Goal: Task Accomplishment & Management: Manage account settings

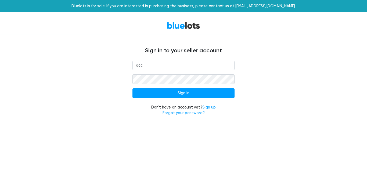
type input "[EMAIL_ADDRESS][DOMAIN_NAME]"
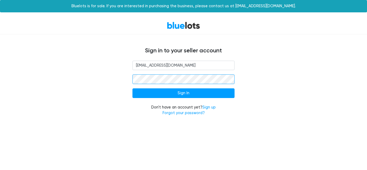
click at [132, 88] on input "Sign In" at bounding box center [183, 93] width 102 height 10
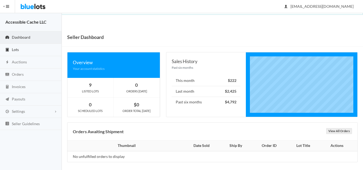
click at [20, 49] on link "Lots" at bounding box center [31, 50] width 62 height 12
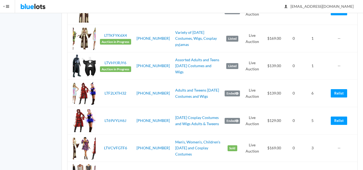
scroll to position [161, 0]
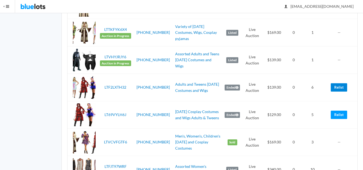
drag, startPoint x: 338, startPoint y: 86, endPoint x: 208, endPoint y: 27, distance: 142.8
click at [338, 86] on link "Relist" at bounding box center [338, 87] width 16 height 8
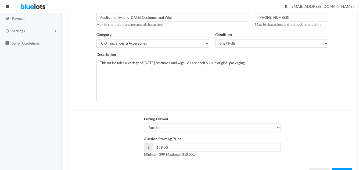
scroll to position [103, 0]
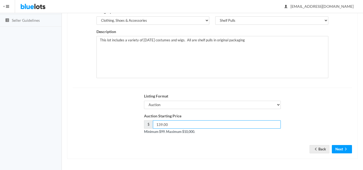
click at [159, 126] on input "139.00" at bounding box center [217, 124] width 128 height 8
type input "129.00"
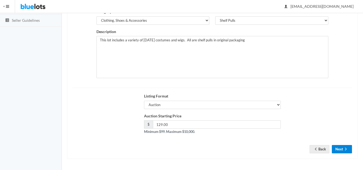
click at [337, 149] on button "Next" at bounding box center [341, 149] width 20 height 8
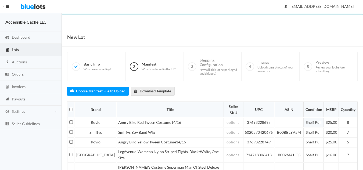
scroll to position [134, 0]
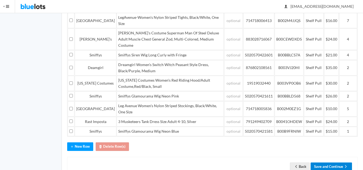
click at [332, 162] on button "Save and Continue" at bounding box center [330, 166] width 41 height 8
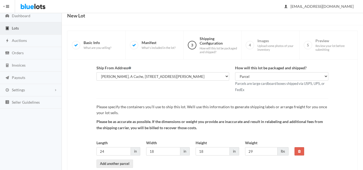
scroll to position [50, 0]
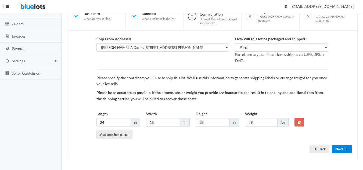
click at [339, 149] on button "Next" at bounding box center [341, 149] width 20 height 8
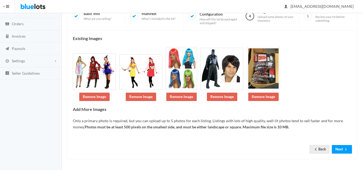
scroll to position [51, 0]
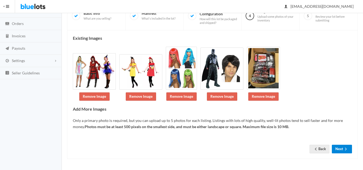
click at [343, 148] on icon "arrow forward" at bounding box center [345, 149] width 5 height 4
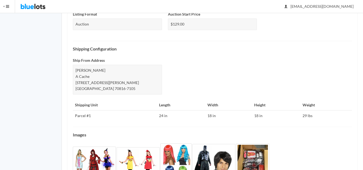
scroll to position [231, 0]
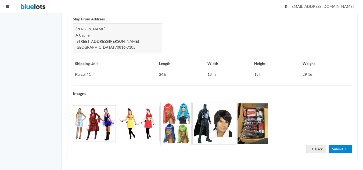
click at [338, 149] on link "Submit" at bounding box center [339, 149] width 23 height 8
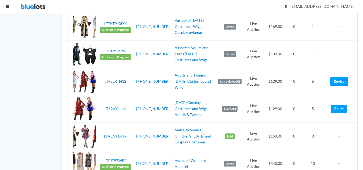
scroll to position [188, 0]
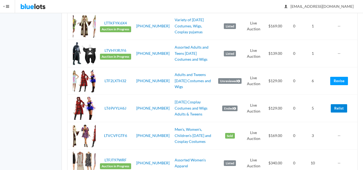
drag, startPoint x: 336, startPoint y: 108, endPoint x: 207, endPoint y: 27, distance: 152.9
click at [336, 108] on link "Relist" at bounding box center [338, 108] width 16 height 8
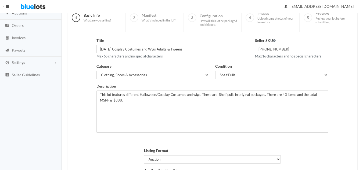
scroll to position [103, 0]
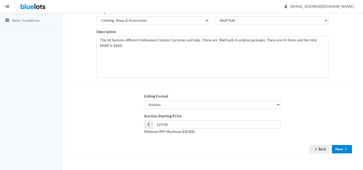
click at [336, 150] on button "Next" at bounding box center [341, 149] width 20 height 8
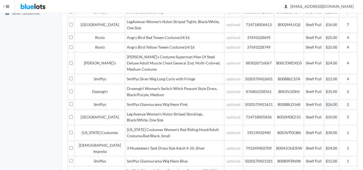
scroll to position [150, 0]
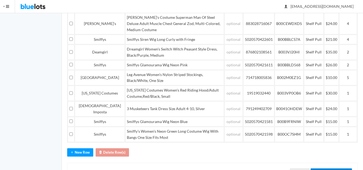
click at [332, 168] on button "Save and Continue" at bounding box center [330, 172] width 41 height 8
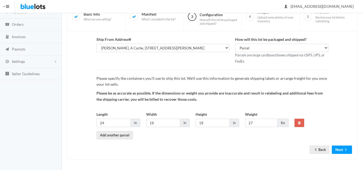
scroll to position [50, 0]
click at [336, 150] on button "Next" at bounding box center [341, 149] width 20 height 8
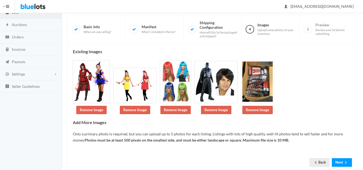
scroll to position [51, 0]
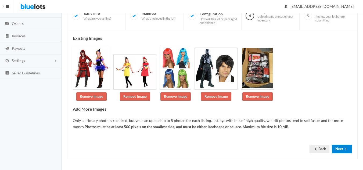
click at [339, 148] on button "Next" at bounding box center [341, 149] width 20 height 8
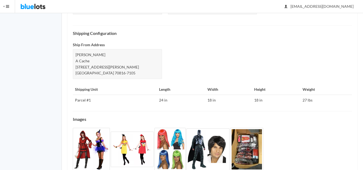
scroll to position [231, 0]
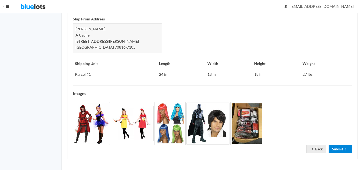
click at [345, 148] on icon "arrow forward" at bounding box center [345, 149] width 5 height 4
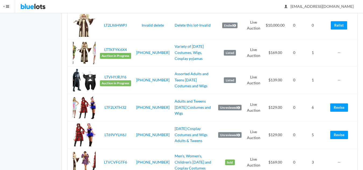
scroll to position [161, 0]
click at [180, 108] on link "Adults and Tweens [DATE] Costumes and Wigs" at bounding box center [192, 107] width 36 height 17
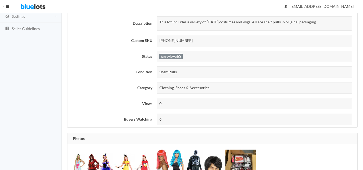
scroll to position [27, 0]
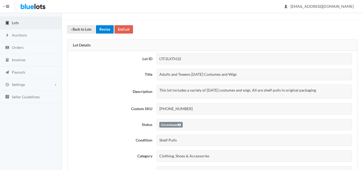
click at [104, 30] on link "Revise" at bounding box center [105, 29] width 18 height 8
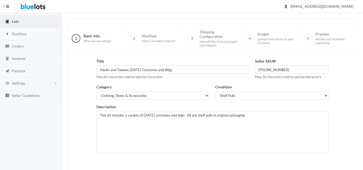
scroll to position [103, 0]
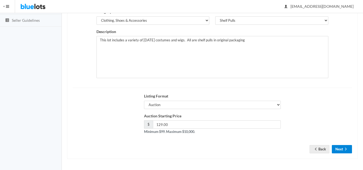
click at [338, 152] on button "Next" at bounding box center [341, 149] width 20 height 8
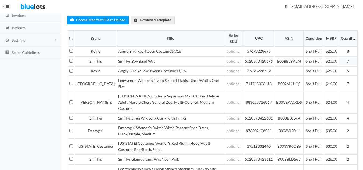
scroll to position [134, 0]
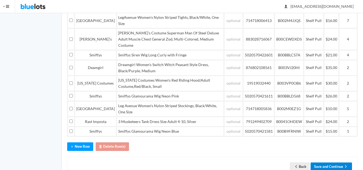
click at [330, 162] on button "Save and Continue" at bounding box center [330, 166] width 41 height 8
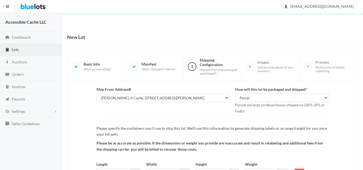
scroll to position [50, 0]
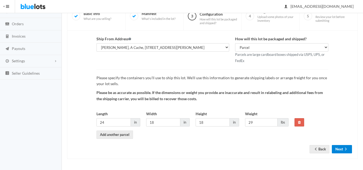
click at [341, 152] on button "Next" at bounding box center [341, 149] width 20 height 8
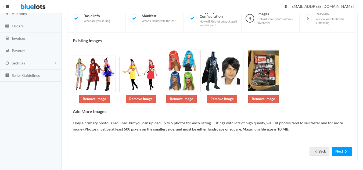
scroll to position [51, 0]
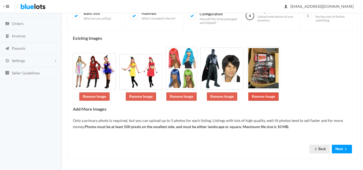
click at [259, 97] on link "Remove Image" at bounding box center [263, 96] width 30 height 8
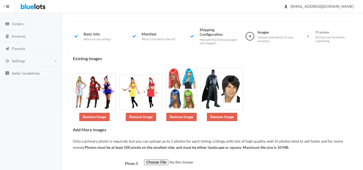
scroll to position [87, 0]
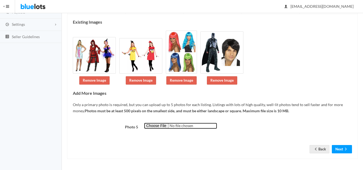
click at [161, 125] on input "file" at bounding box center [180, 126] width 73 height 6
type input "C:\fakepath\IMG_4149.jpeg"
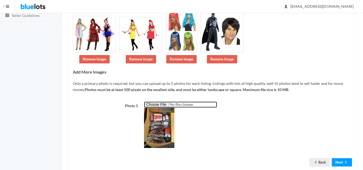
scroll to position [121, 0]
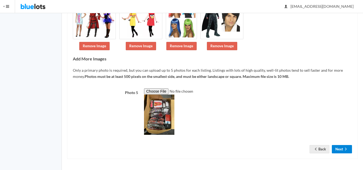
click at [340, 150] on button "Next" at bounding box center [341, 149] width 20 height 8
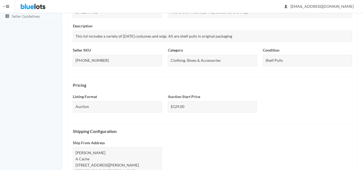
scroll to position [231, 0]
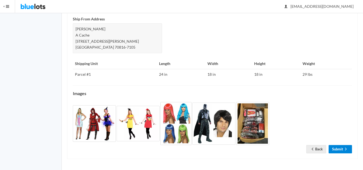
click at [334, 148] on link "Submit" at bounding box center [339, 149] width 23 height 8
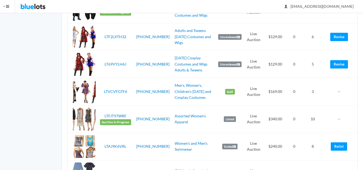
scroll to position [322, 0]
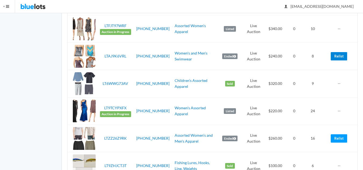
click at [336, 56] on link "Relist" at bounding box center [338, 56] width 16 height 8
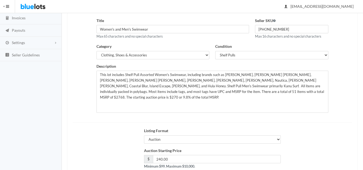
scroll to position [103, 0]
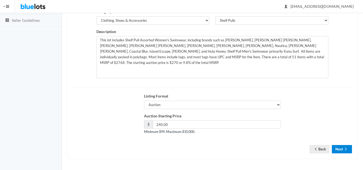
click at [337, 148] on button "Next" at bounding box center [341, 149] width 20 height 8
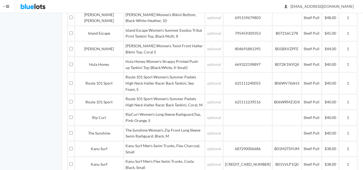
scroll to position [631, 0]
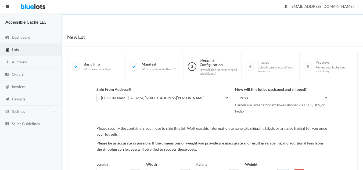
scroll to position [50, 0]
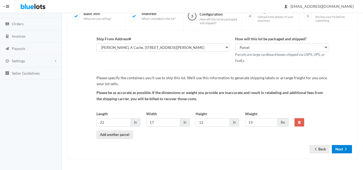
click at [338, 148] on button "Next" at bounding box center [341, 149] width 20 height 8
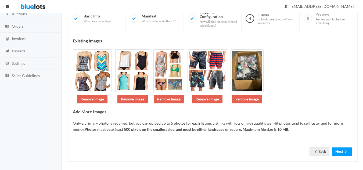
scroll to position [51, 0]
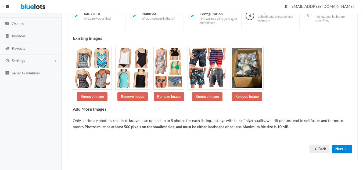
click at [341, 149] on button "Next" at bounding box center [341, 149] width 20 height 8
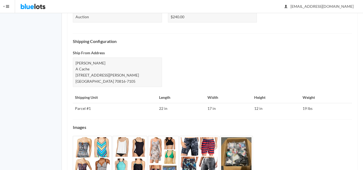
scroll to position [249, 0]
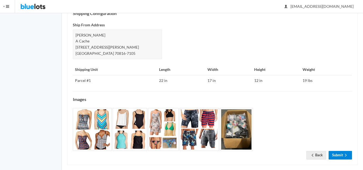
click at [340, 151] on link "Submit" at bounding box center [339, 155] width 23 height 8
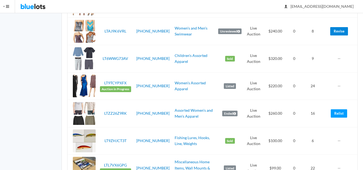
scroll to position [349, 0]
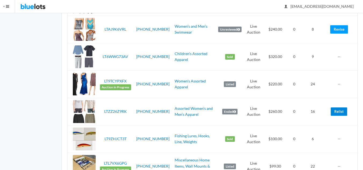
click at [337, 113] on link "Relist" at bounding box center [338, 111] width 16 height 8
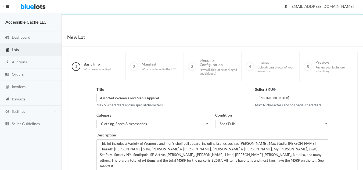
scroll to position [103, 0]
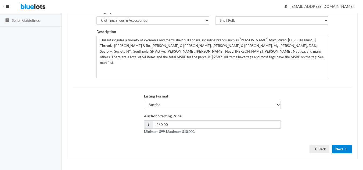
click at [337, 150] on button "Next" at bounding box center [341, 149] width 20 height 8
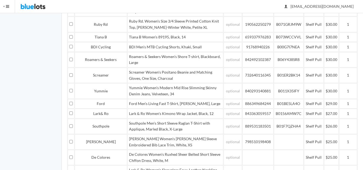
scroll to position [651, 0]
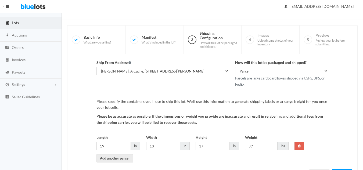
scroll to position [50, 0]
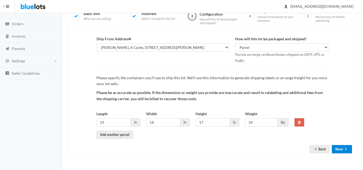
click at [341, 150] on button "Next" at bounding box center [341, 149] width 20 height 8
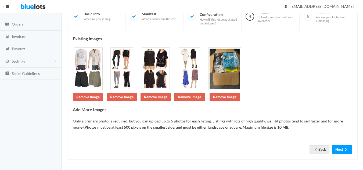
scroll to position [51, 0]
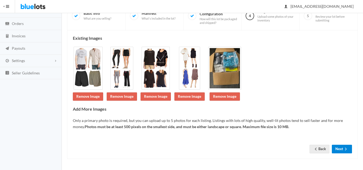
click at [338, 148] on button "Next" at bounding box center [341, 149] width 20 height 8
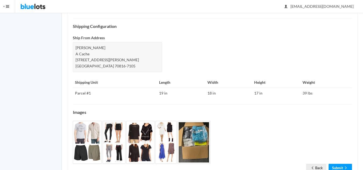
scroll to position [243, 0]
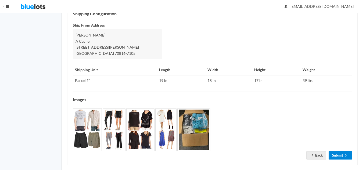
click at [337, 151] on link "Submit" at bounding box center [339, 155] width 23 height 8
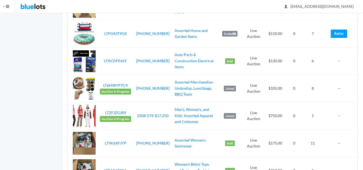
scroll to position [403, 0]
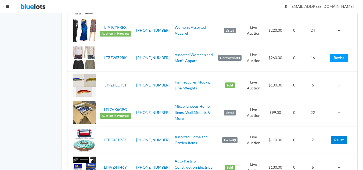
click at [340, 138] on link "Relist" at bounding box center [338, 140] width 16 height 8
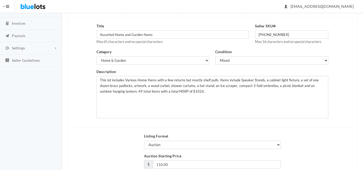
scroll to position [103, 0]
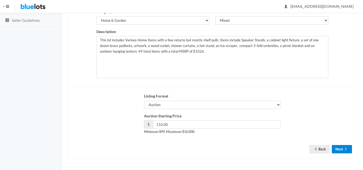
click at [342, 150] on button "Next" at bounding box center [341, 149] width 20 height 8
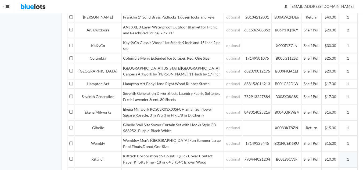
scroll to position [275, 0]
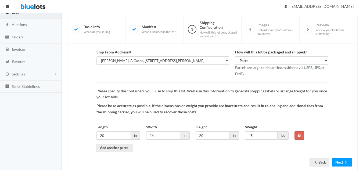
scroll to position [50, 0]
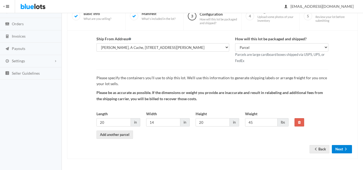
click at [337, 147] on button "Next" at bounding box center [341, 149] width 20 height 8
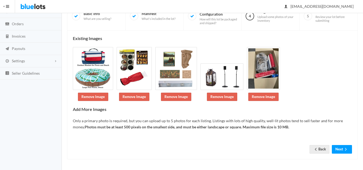
scroll to position [51, 0]
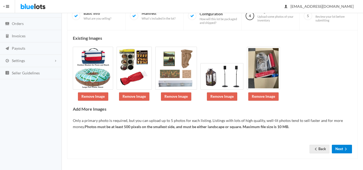
click at [342, 150] on button "Next" at bounding box center [341, 149] width 20 height 8
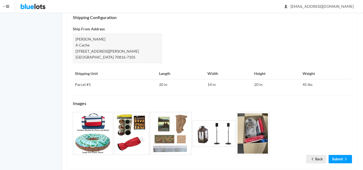
scroll to position [243, 0]
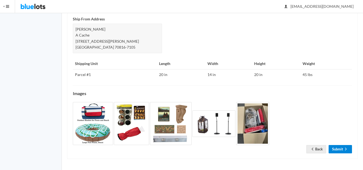
click at [342, 148] on link "Submit" at bounding box center [339, 149] width 23 height 8
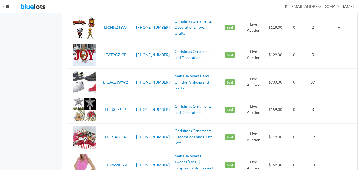
scroll to position [1020, 0]
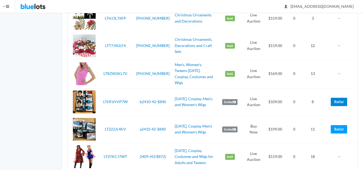
click at [339, 99] on link "Relist" at bounding box center [338, 102] width 16 height 8
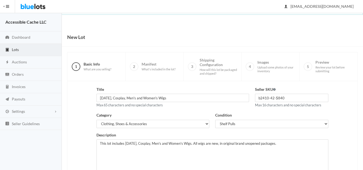
scroll to position [103, 0]
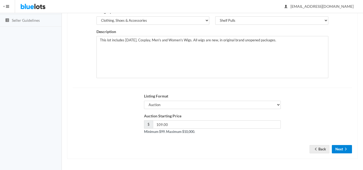
click at [341, 146] on button "Next" at bounding box center [341, 149] width 20 height 8
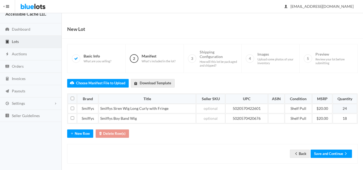
scroll to position [13, 0]
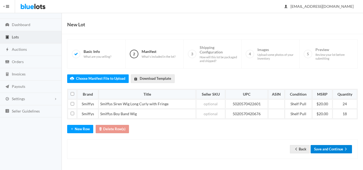
click at [327, 148] on button "Save and Continue" at bounding box center [330, 149] width 41 height 8
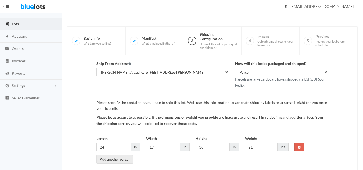
scroll to position [50, 0]
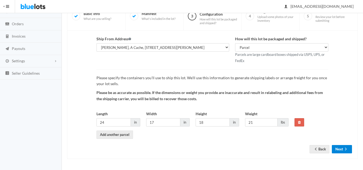
click at [341, 151] on button "Next" at bounding box center [341, 149] width 20 height 8
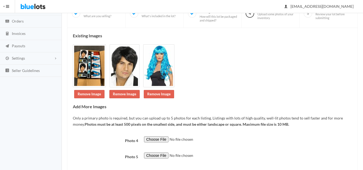
scroll to position [83, 0]
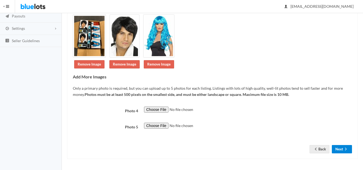
click at [344, 149] on icon "arrow forward" at bounding box center [345, 149] width 5 height 4
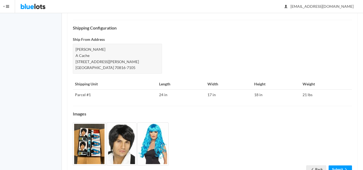
scroll to position [231, 0]
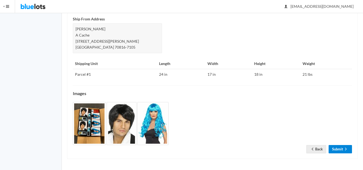
click at [340, 150] on link "Submit" at bounding box center [339, 149] width 23 height 8
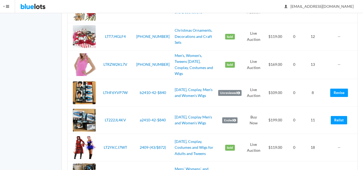
scroll to position [1020, 0]
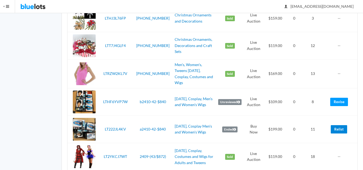
click at [338, 125] on link "Relist" at bounding box center [338, 129] width 16 height 8
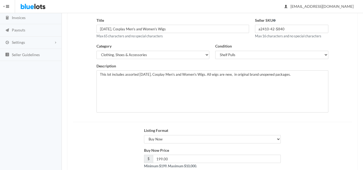
scroll to position [103, 0]
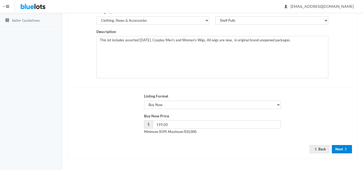
click at [341, 148] on button "Next" at bounding box center [341, 149] width 20 height 8
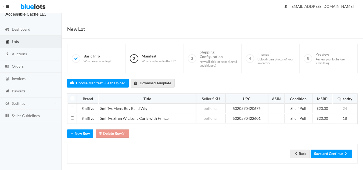
scroll to position [13, 0]
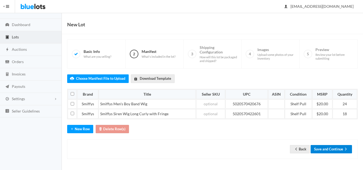
click at [333, 149] on button "Save and Continue" at bounding box center [330, 149] width 41 height 8
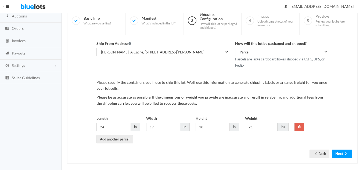
scroll to position [50, 0]
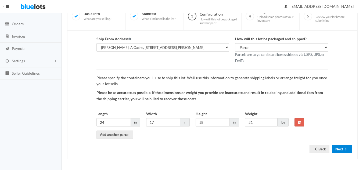
click at [339, 147] on button "Next" at bounding box center [341, 149] width 20 height 8
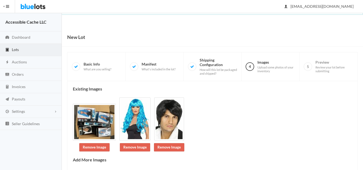
scroll to position [83, 0]
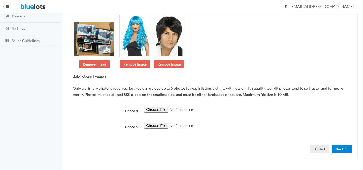
click at [340, 152] on button "Next" at bounding box center [341, 149] width 20 height 8
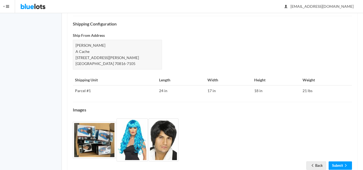
scroll to position [231, 0]
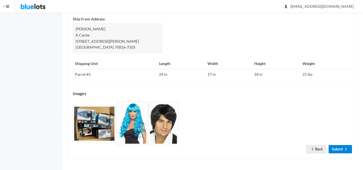
click at [337, 149] on link "Submit" at bounding box center [339, 149] width 23 height 8
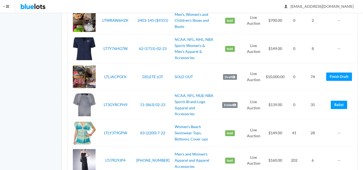
scroll to position [1208, 0]
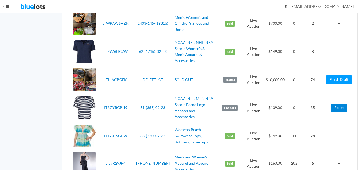
click at [337, 104] on link "Relist" at bounding box center [338, 108] width 16 height 8
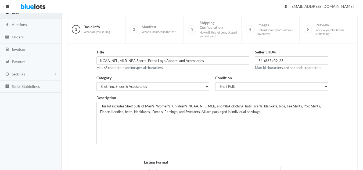
scroll to position [103, 0]
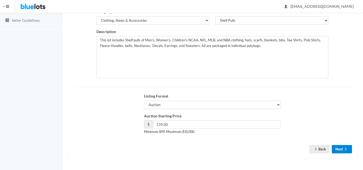
click at [344, 148] on icon "arrow forward" at bounding box center [345, 149] width 5 height 4
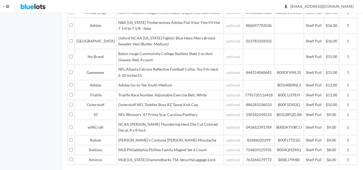
scroll to position [443, 0]
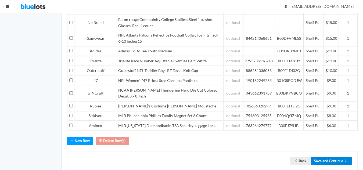
click at [329, 157] on button "Save and Continue" at bounding box center [330, 161] width 41 height 8
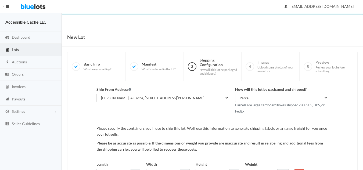
scroll to position [50, 0]
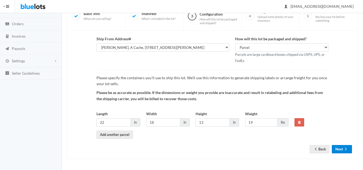
click at [339, 148] on button "Next" at bounding box center [341, 149] width 20 height 8
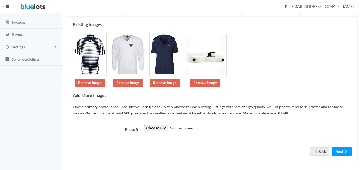
scroll to position [67, 0]
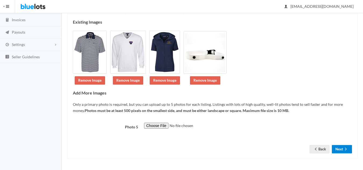
click at [344, 149] on icon "arrow forward" at bounding box center [345, 149] width 5 height 4
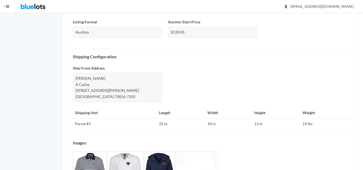
scroll to position [237, 0]
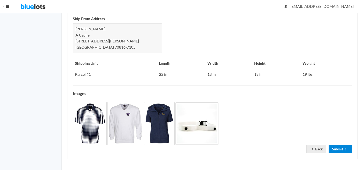
click at [336, 148] on link "Submit" at bounding box center [339, 149] width 23 height 8
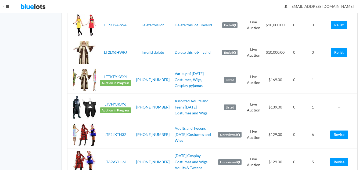
scroll to position [107, 0]
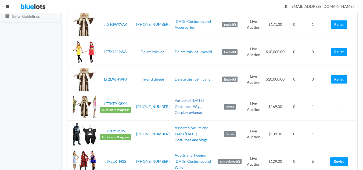
click at [186, 104] on link "Variety of [DATE] Costumes, Wigs, Cosplay pyjamas" at bounding box center [188, 106] width 29 height 17
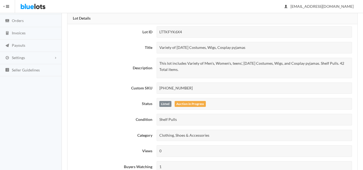
scroll to position [161, 0]
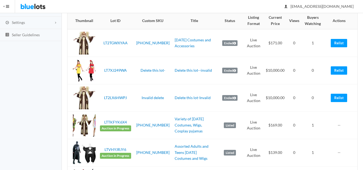
scroll to position [81, 0]
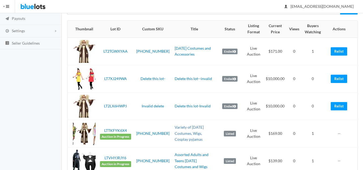
click at [184, 133] on link "Variety of [DATE] Costumes, Wigs, Cosplay pyjamas" at bounding box center [188, 133] width 29 height 17
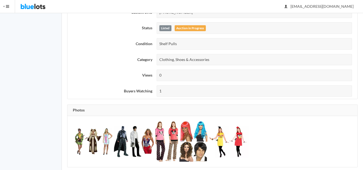
scroll to position [134, 0]
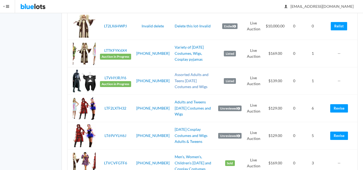
scroll to position [161, 0]
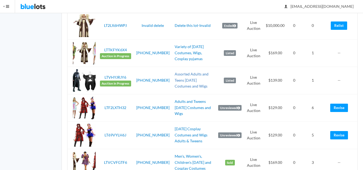
click at [183, 81] on link "Assorted Adults and Teens [DATE] Costumes and Wigs" at bounding box center [191, 80] width 34 height 17
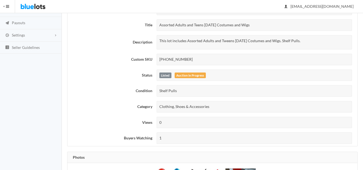
scroll to position [161, 0]
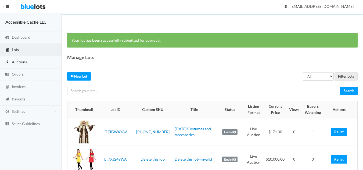
click at [24, 63] on span "Auctions" at bounding box center [19, 62] width 15 height 5
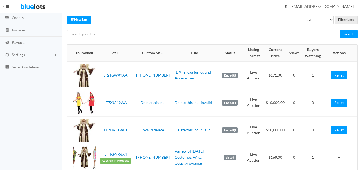
scroll to position [54, 0]
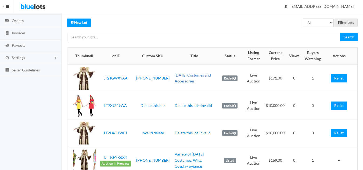
click at [189, 77] on link "[DATE] Costumes and Accessories" at bounding box center [192, 78] width 36 height 11
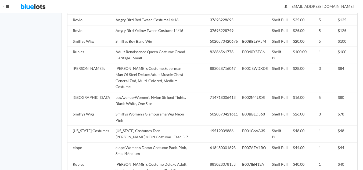
scroll to position [510, 0]
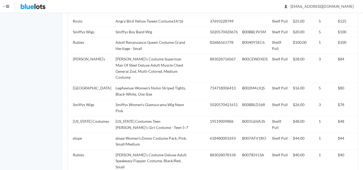
click at [250, 116] on td "B001G6VA3S" at bounding box center [255, 124] width 30 height 17
copy td "B001G6VA3S"
click at [249, 133] on td "B007AFV1RO" at bounding box center [255, 141] width 30 height 17
click at [247, 133] on td "B007AFV1RO" at bounding box center [255, 141] width 30 height 17
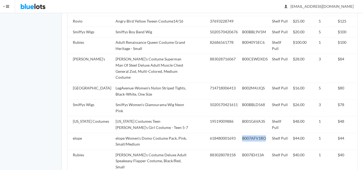
click at [247, 133] on td "B007AFV1RO" at bounding box center [255, 141] width 30 height 17
copy td "B007AFV1RO"
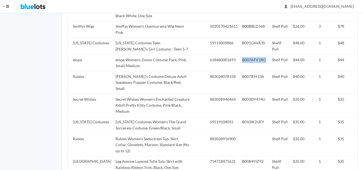
scroll to position [591, 0]
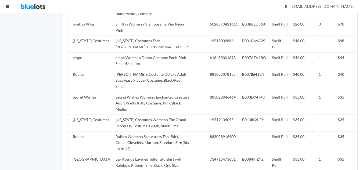
click at [246, 69] on td "B007IEH13A" at bounding box center [255, 80] width 30 height 23
copy td "B007IEH13A"
click at [247, 115] on td "B010IK2UFY" at bounding box center [255, 123] width 30 height 17
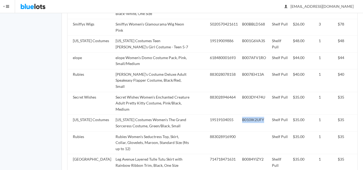
copy td "B010IK2UFY"
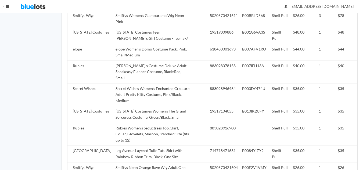
click at [248, 162] on td "B00E2V1VMY" at bounding box center [255, 170] width 30 height 17
copy td "B00E2V1VMY"
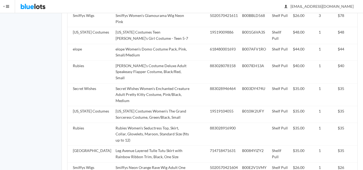
copy td "5020570421505"
drag, startPoint x: 99, startPoint y: 147, endPoint x: 178, endPoint y: 155, distance: 79.3
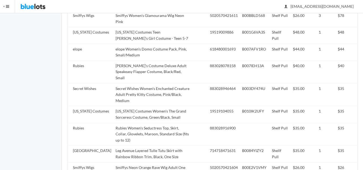
copy td "Smiffy'sWomen's Neon Green Long Costume Wig With Bangs Neon Green One Size Fits…"
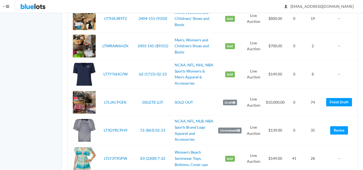
scroll to position [1208, 0]
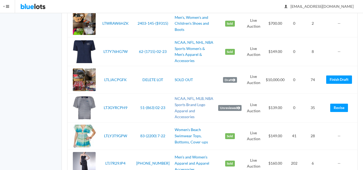
click at [191, 100] on link "NCAA, NFL, MLB, NBA Sports Brand Logo Apparel and Accessories" at bounding box center [193, 107] width 39 height 23
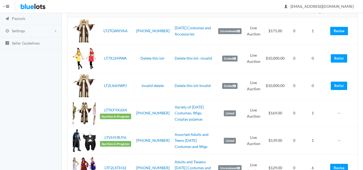
scroll to position [54, 0]
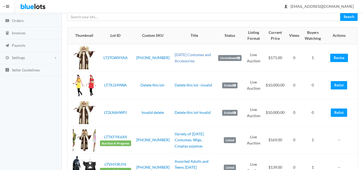
click at [178, 54] on link "[DATE] Costumes and Accessories" at bounding box center [192, 57] width 36 height 11
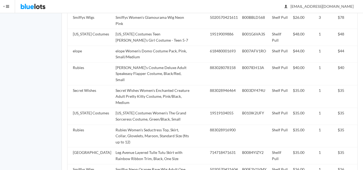
scroll to position [599, 0]
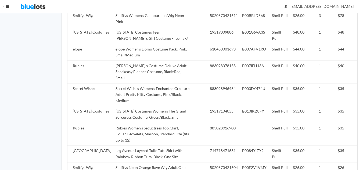
copy td "5020570421505"
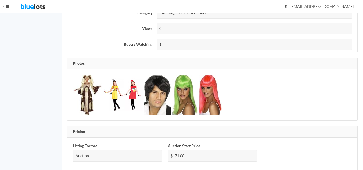
scroll to position [143, 0]
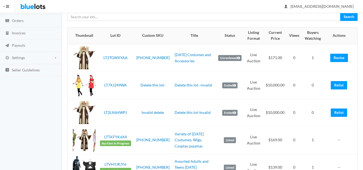
scroll to position [81, 0]
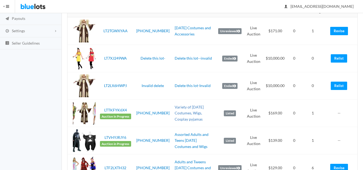
click at [175, 111] on link "Variety of [DATE] Costumes, Wigs, Cosplay pyjamas" at bounding box center [188, 113] width 29 height 17
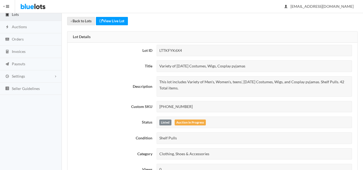
scroll to position [134, 0]
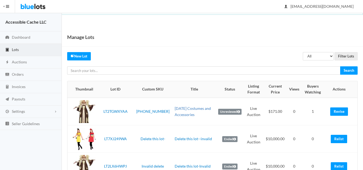
click at [190, 109] on link "[DATE] Costumes and Accessories" at bounding box center [192, 111] width 36 height 11
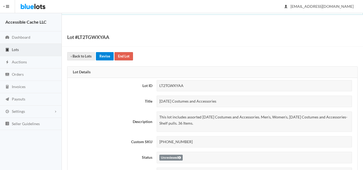
click at [104, 56] on link "Revise" at bounding box center [105, 56] width 18 height 8
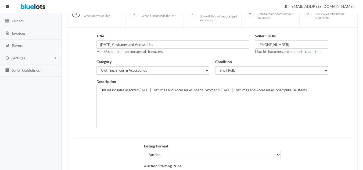
scroll to position [103, 0]
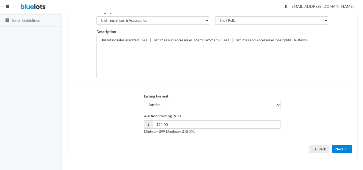
click at [343, 148] on button "Next" at bounding box center [341, 149] width 20 height 8
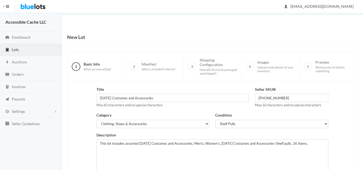
scroll to position [103, 0]
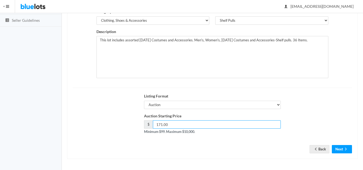
click at [159, 125] on input "171.00" at bounding box center [217, 124] width 128 height 8
type input "169.00"
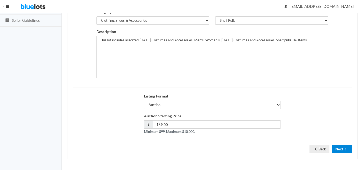
click at [342, 149] on button "Next" at bounding box center [341, 149] width 20 height 8
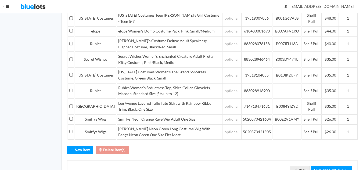
scroll to position [202, 0]
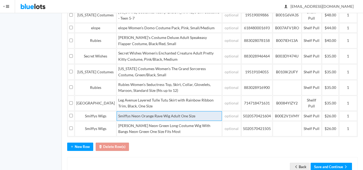
click at [136, 111] on td "Smiffys Neon Orange Rave Wig Adult One Size" at bounding box center [168, 116] width 105 height 10
click at [149, 111] on td "Smiffys Neon Orange Rave Wig Adult One Size" at bounding box center [168, 116] width 105 height 10
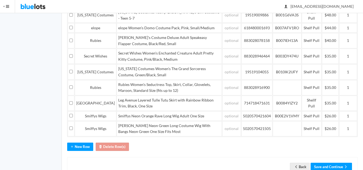
click at [169, 135] on div "Choose Manifest File to Upload Download Template Brand Title Seller SKU UPC ASI…" at bounding box center [212, 28] width 290 height 298
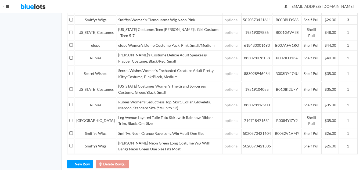
scroll to position [176, 0]
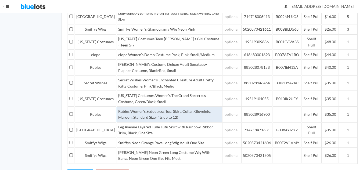
click at [210, 107] on td "Rubies Women's Seductress Top, Skirt, Collar, Glovelets, Maroon, Standard Size …" at bounding box center [168, 114] width 105 height 15
click at [116, 107] on td "Rubies Women's Seductress Top, Skirt, Collar, Glovelets, Maroon, Standard Size …" at bounding box center [168, 114] width 105 height 15
click at [116, 107] on td "Rubies Women's Seductress Top, Skirt, Collar, Glovelets, Maroon, Costume Standa…" at bounding box center [168, 114] width 105 height 15
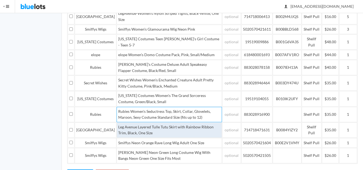
click at [129, 122] on td "Leg Avenue Layered Tulle Tutu Skirt with Rainbow Ribbon Trim, Black, One Size" at bounding box center [168, 129] width 105 height 15
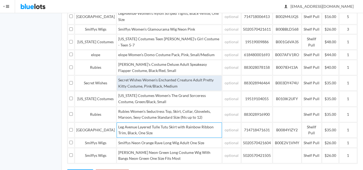
click at [154, 75] on td "Secret Wishes Women's Enchanted Creature Adult Pretty Kitty Costume, Pink/Black…" at bounding box center [168, 82] width 105 height 15
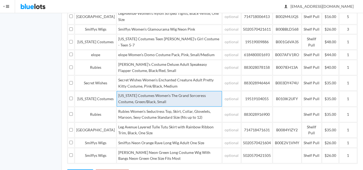
click at [184, 91] on td "California Costumes Women's The Grand Sorceress Costume, Green/Black, Small" at bounding box center [168, 98] width 105 height 15
click at [190, 91] on td "California Costumes Women's The Grand Sorceress Costume, Green/Black, Small" at bounding box center [168, 98] width 105 height 15
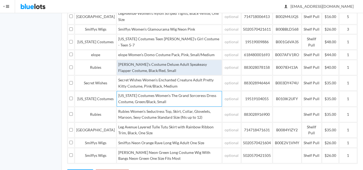
click at [191, 60] on td "Rubie's Costume Deluxe Adult Speakeasy Flapper Costume, Black/Red, Small" at bounding box center [168, 67] width 105 height 15
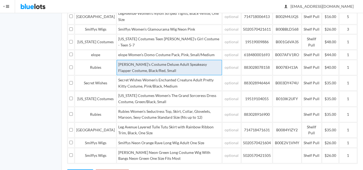
click at [187, 60] on td "Rubie's Costume Deluxe Adult Speakeasy Flapper Costume, Black/Red, Small" at bounding box center [168, 67] width 105 height 15
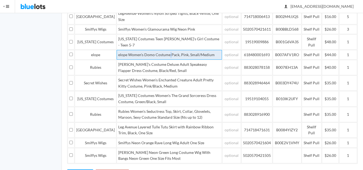
click at [157, 50] on td "elope Women's Domo Costume Pack, Pink, Small/Medium" at bounding box center [168, 55] width 105 height 10
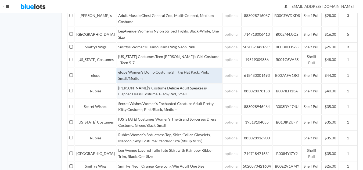
scroll to position [149, 0]
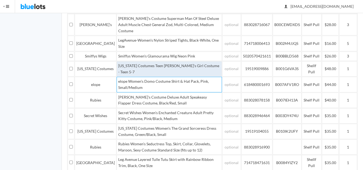
click at [166, 61] on td "California Costumes Teen Frankie's Girl Costume - Teen 5-7" at bounding box center [168, 68] width 105 height 15
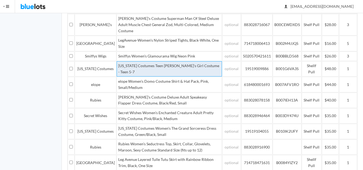
click at [171, 61] on td "California Costumes Teen Frankie's Girl Costume - Teen 5-7" at bounding box center [168, 68] width 105 height 15
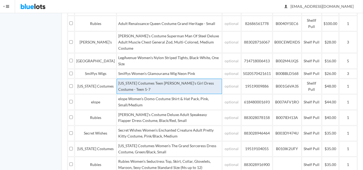
scroll to position [122, 0]
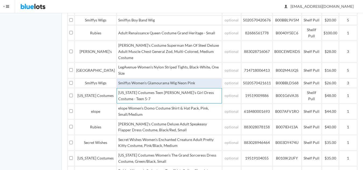
click at [166, 78] on td "Smiffys Women's Glamourama Wig Neon Pink" at bounding box center [168, 83] width 105 height 10
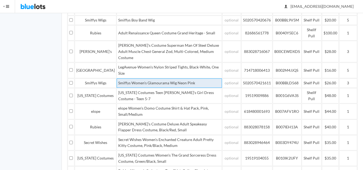
click at [156, 78] on td "Smiffys Women's Glamourama Wig Neon Pink" at bounding box center [168, 83] width 105 height 10
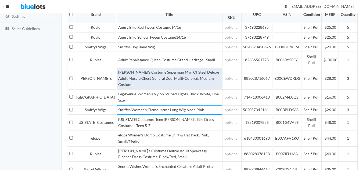
click at [125, 72] on td "Rubie's Costume Superman Man Of Steel Deluxe Adult Muscle Chest General Zod, Mu…" at bounding box center [168, 78] width 105 height 21
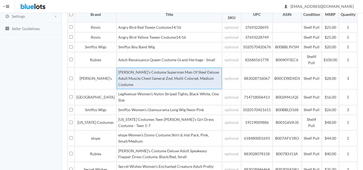
click at [152, 73] on td "Rubie's Costume Superman Man Of Steel Deluxe Adult Muscle Chest General Zod, Mu…" at bounding box center [168, 78] width 105 height 21
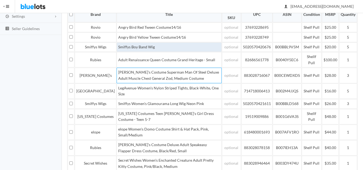
click at [122, 48] on td "Smiffys Boy Band Wig" at bounding box center [168, 47] width 105 height 10
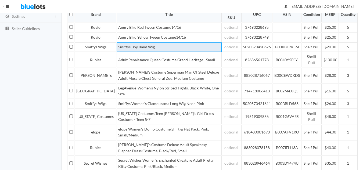
click at [119, 48] on td "Smiffys Boy Band Wig" at bounding box center [168, 47] width 105 height 10
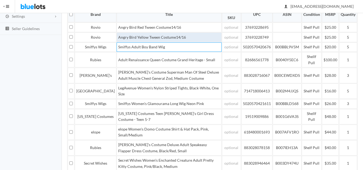
click at [152, 39] on td "Angry Bird Yellow Tween Costume14/16" at bounding box center [168, 37] width 105 height 10
click at [148, 36] on td "Angry Bird Yellow Tween Costume14/16" at bounding box center [168, 37] width 105 height 10
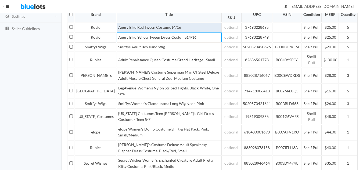
click at [144, 27] on td "Angry Bird Red Tween Costume14/16" at bounding box center [168, 28] width 105 height 10
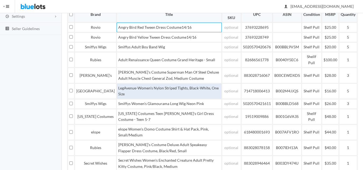
click at [180, 83] on td "LegAvenue-Women's Nylon Striped Tights, Black-White, One Size" at bounding box center [168, 90] width 105 height 15
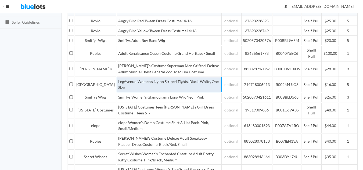
scroll to position [208, 0]
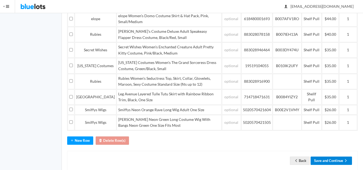
click at [332, 156] on button "Save and Continue" at bounding box center [330, 160] width 41 height 8
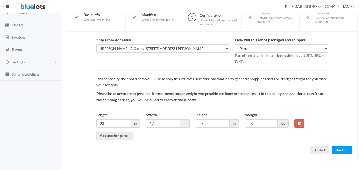
scroll to position [50, 0]
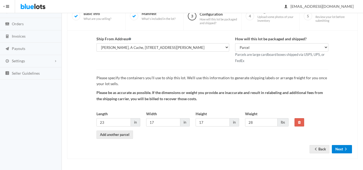
click at [341, 148] on button "Next" at bounding box center [341, 149] width 20 height 8
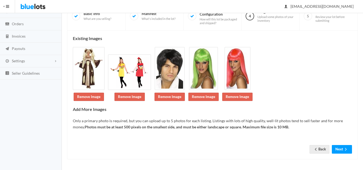
scroll to position [51, 0]
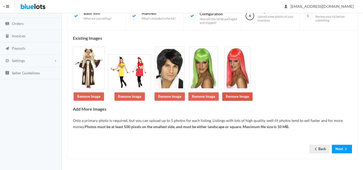
drag, startPoint x: 233, startPoint y: 97, endPoint x: 223, endPoint y: 97, distance: 10.2
click at [233, 97] on link "Remove Image" at bounding box center [237, 96] width 30 height 8
click at [203, 96] on link "Remove Image" at bounding box center [203, 96] width 30 height 8
click at [169, 97] on link "Remove Image" at bounding box center [169, 96] width 30 height 8
click at [126, 96] on link "Remove Image" at bounding box center [129, 96] width 30 height 8
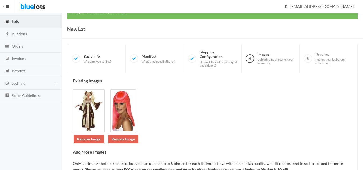
scroll to position [81, 0]
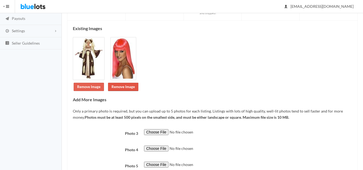
click at [125, 87] on link "Remove Image" at bounding box center [123, 87] width 30 height 8
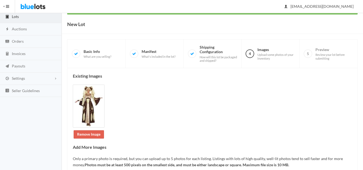
scroll to position [107, 0]
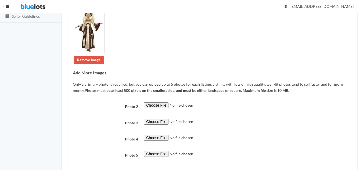
click at [88, 62] on link "Remove Image" at bounding box center [89, 60] width 30 height 8
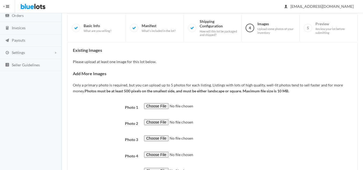
scroll to position [104, 0]
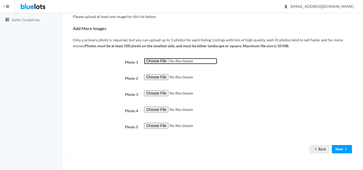
click at [150, 60] on input "file" at bounding box center [180, 61] width 73 height 6
type input "C:\fakepath\1 [DATE] Womens Costumes - Combo 3.jpg"
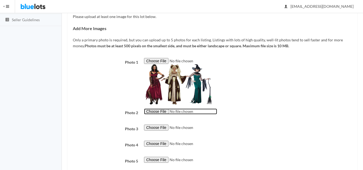
click at [155, 111] on input "file" at bounding box center [180, 111] width 73 height 6
type input "C:\fakepath\2 [DATE] Womens & Teen - Combo 3.jpg"
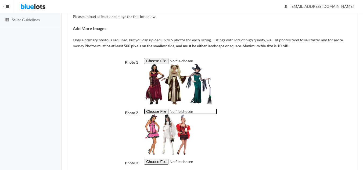
scroll to position [172, 0]
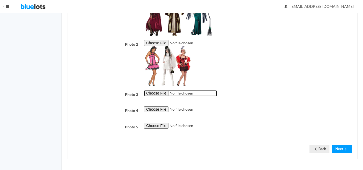
click at [149, 93] on input "file" at bounding box center [180, 93] width 73 height 6
type input "C:\fakepath\3 Superman Man of SWteel General Zod & Boy Band Wig - combo 2.jpg"
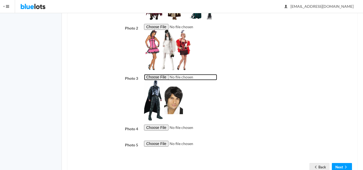
scroll to position [206, 0]
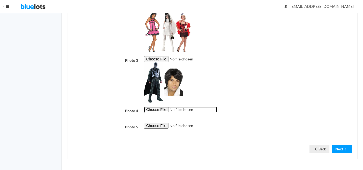
click at [149, 107] on input "file" at bounding box center [180, 110] width 73 height 6
type input "C:\fakepath\5 [DATE] BlueLots [DATE] Lot [PHONE_NUMBER].jpeg"
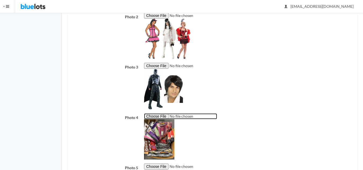
scroll to position [241, 0]
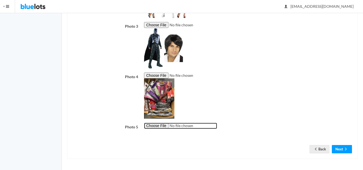
click at [158, 126] on input "file" at bounding box center [180, 126] width 73 height 6
type input "C:\fakepath\Angry Bird Costumes - Combo 2.jpg"
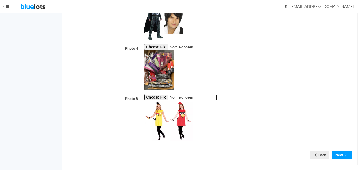
scroll to position [275, 0]
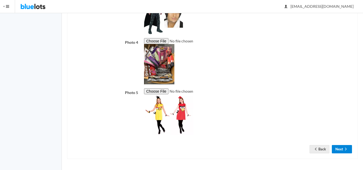
click at [339, 150] on button "Next" at bounding box center [341, 149] width 20 height 8
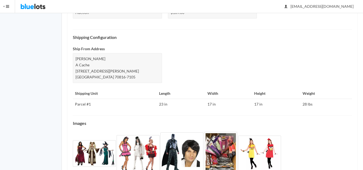
scroll to position [231, 0]
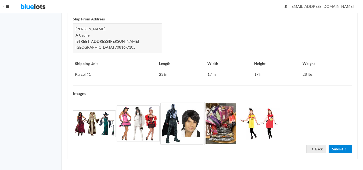
click at [340, 149] on link "Submit" at bounding box center [339, 149] width 23 height 8
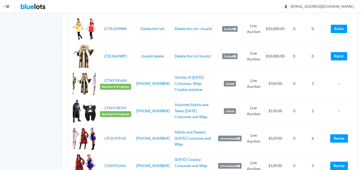
scroll to position [107, 0]
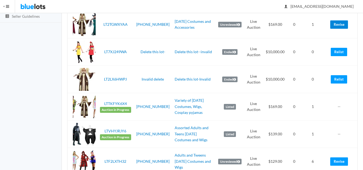
click at [342, 24] on link "Revise" at bounding box center [339, 24] width 18 height 8
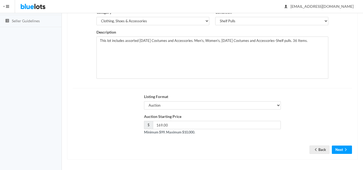
scroll to position [103, 0]
click at [339, 148] on button "Next" at bounding box center [341, 149] width 20 height 8
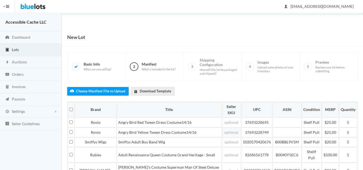
scroll to position [27, 0]
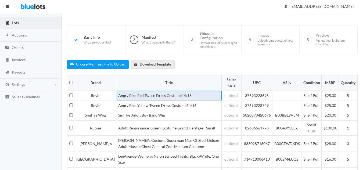
click at [153, 96] on td "Angry Bird Red Tween Dress Costume14/16" at bounding box center [168, 96] width 105 height 10
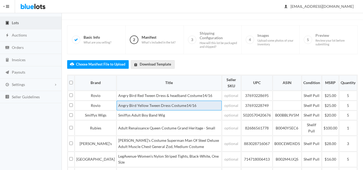
click at [158, 105] on td "Angry Bird Yellow Tween Dress Costume14/16" at bounding box center [168, 106] width 105 height 10
click at [164, 106] on td "Angry Bird Yellow Tween Dress & headband Costume14/16" at bounding box center [168, 106] width 105 height 10
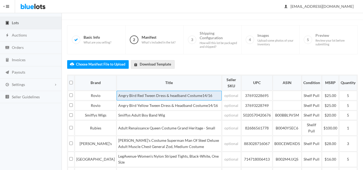
click at [159, 93] on td "Angry Bird Red Tween Dress & headband Costume14/16" at bounding box center [168, 96] width 105 height 10
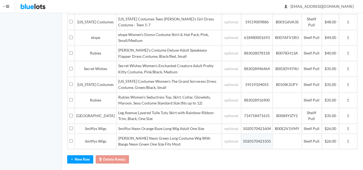
scroll to position [208, 0]
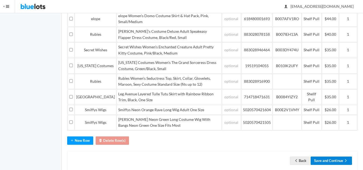
click at [329, 156] on button "Save and Continue" at bounding box center [330, 160] width 41 height 8
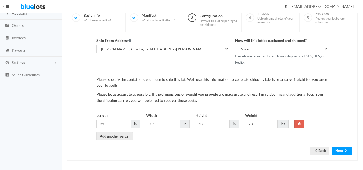
scroll to position [50, 0]
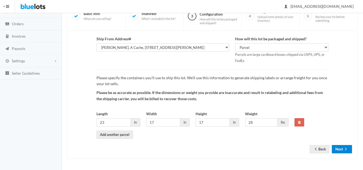
click at [338, 147] on button "Next" at bounding box center [341, 149] width 20 height 8
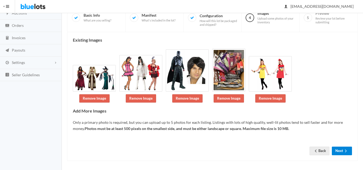
scroll to position [51, 0]
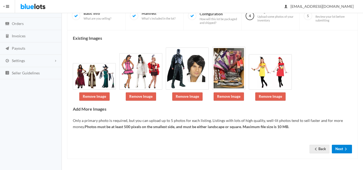
click at [343, 147] on icon "arrow forward" at bounding box center [345, 149] width 5 height 4
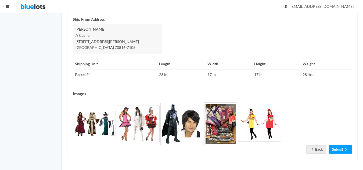
scroll to position [231, 0]
drag, startPoint x: 337, startPoint y: 148, endPoint x: 340, endPoint y: 148, distance: 3.2
click at [337, 148] on link "Submit" at bounding box center [339, 149] width 23 height 8
